Goal: Find specific page/section: Find specific page/section

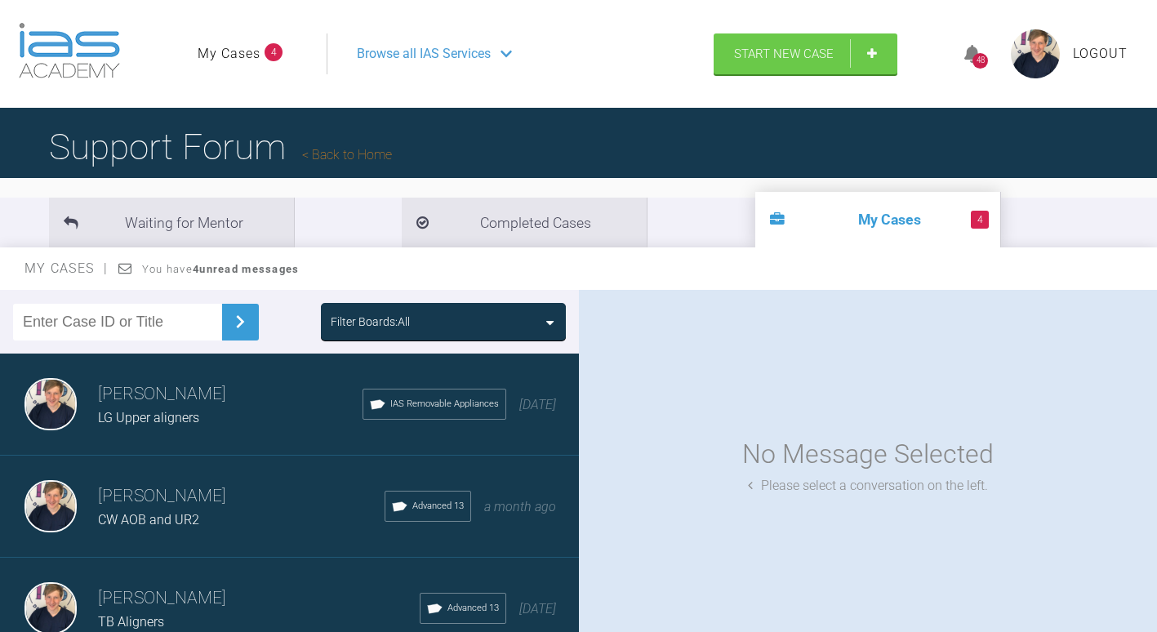
scroll to position [82, 0]
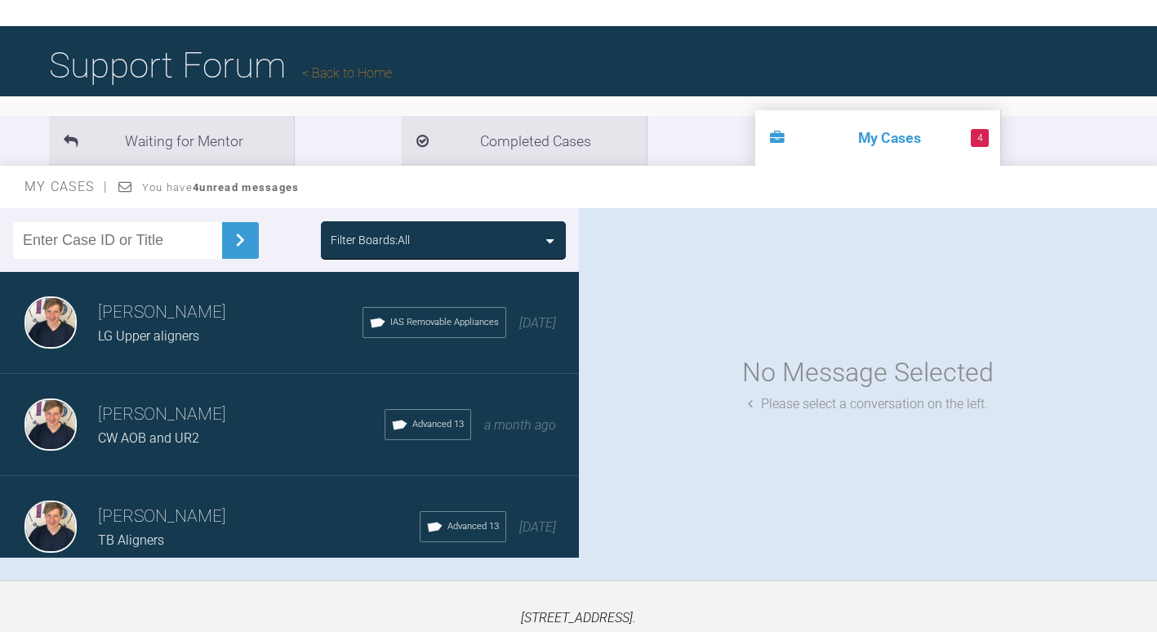
click at [19, 154] on ul "Waiting for Mentor Completed Cases 4 My Cases" at bounding box center [578, 141] width 1157 height 50
click at [185, 136] on li "Waiting for Mentor" at bounding box center [171, 141] width 245 height 50
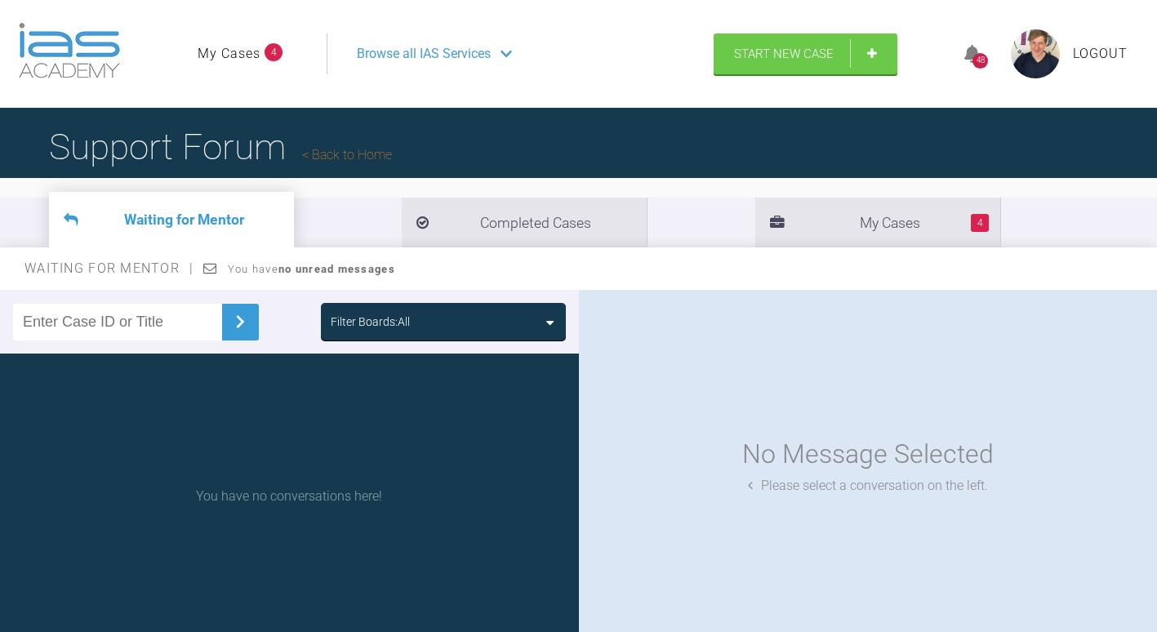
click at [454, 41] on div "Browse all IAS Services" at bounding box center [513, 53] width 342 height 41
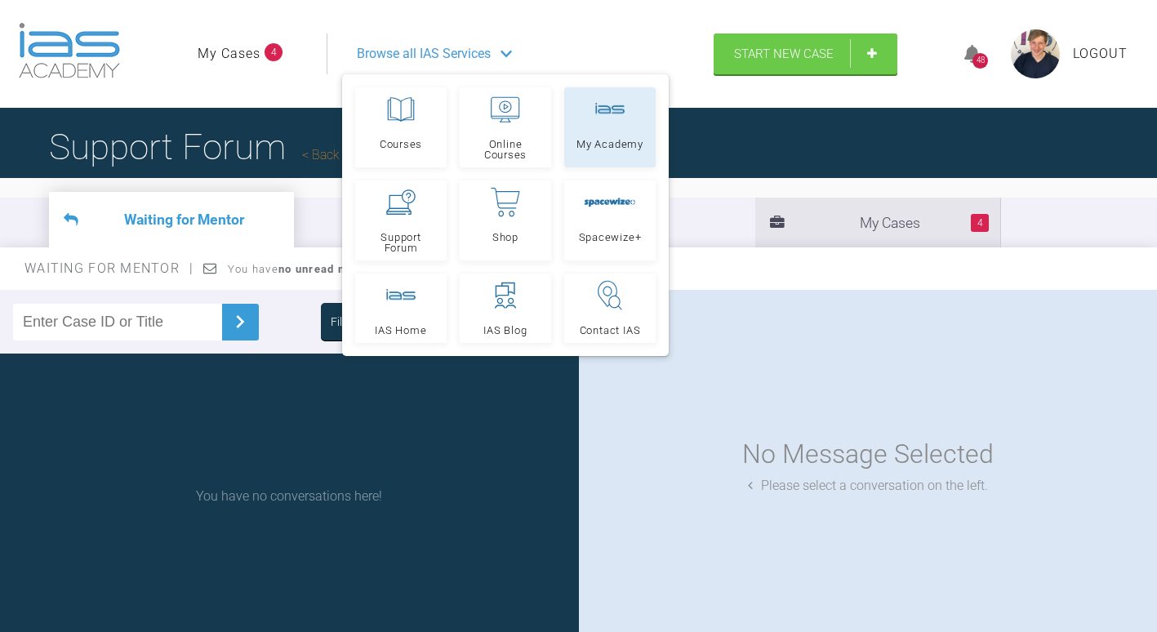
click at [635, 127] on link "My Academy" at bounding box center [609, 127] width 91 height 80
